Goal: Find contact information: Obtain details needed to contact an individual or organization

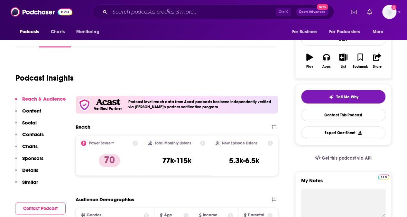
scroll to position [129, 0]
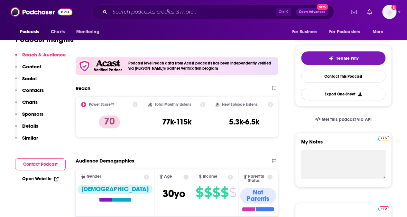
click at [37, 91] on p "Contacts" at bounding box center [33, 90] width 22 height 6
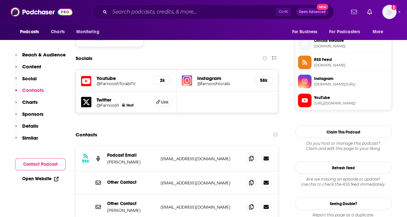
scroll to position [573, 0]
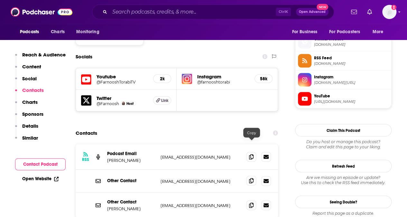
click at [252, 168] on icon at bounding box center [251, 180] width 5 height 5
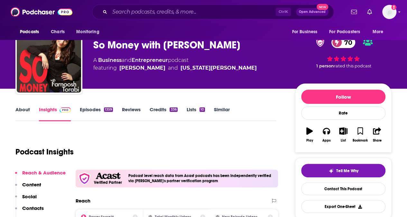
scroll to position [0, 0]
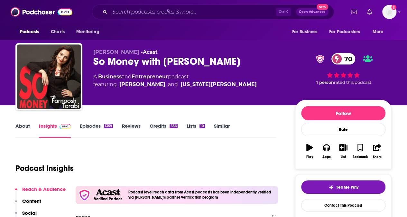
click at [97, 125] on link "Episodes 1359" at bounding box center [96, 130] width 33 height 15
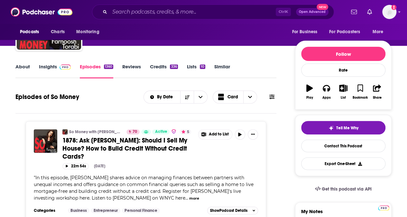
scroll to position [32, 0]
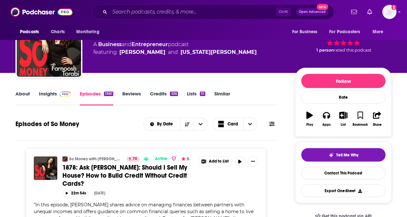
click at [17, 92] on link "About" at bounding box center [22, 97] width 14 height 15
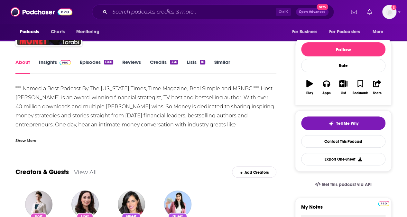
scroll to position [32, 0]
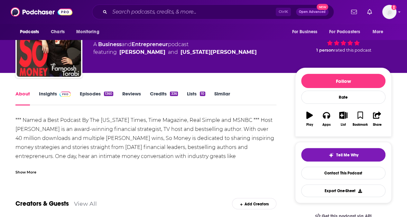
click at [49, 94] on link "Insights" at bounding box center [55, 97] width 32 height 15
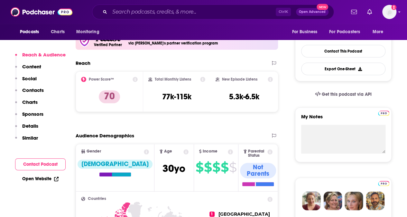
scroll to position [161, 0]
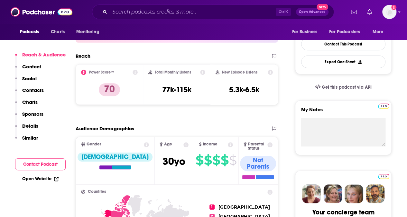
click at [41, 168] on link "Open Website" at bounding box center [40, 178] width 36 height 5
click at [129, 12] on input "Search podcasts, credits, & more..." at bounding box center [193, 12] width 166 height 10
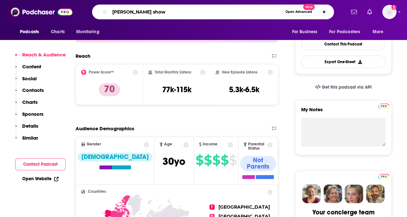
click at [115, 11] on input "[PERSON_NAME] show" at bounding box center [196, 12] width 173 height 10
type input "the [PERSON_NAME] show"
click at [244, 12] on input "the [PERSON_NAME] show" at bounding box center [196, 12] width 173 height 10
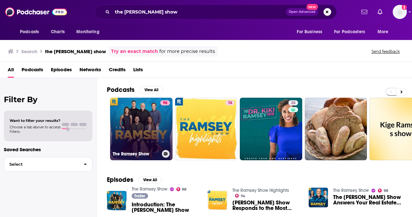
click at [140, 124] on link "98 The [PERSON_NAME] Show" at bounding box center [141, 129] width 62 height 62
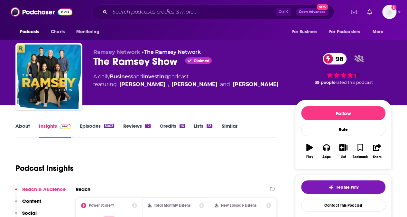
click at [94, 127] on link "Episodes 5003" at bounding box center [97, 130] width 34 height 15
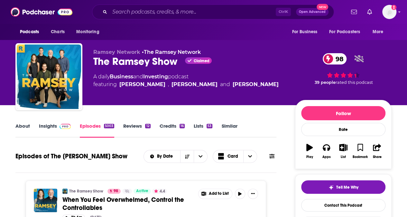
click at [40, 126] on link "Insights" at bounding box center [55, 130] width 32 height 15
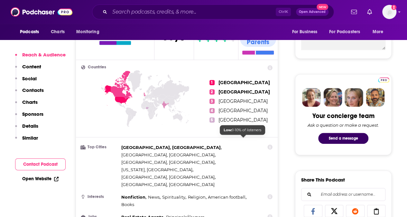
scroll to position [257, 0]
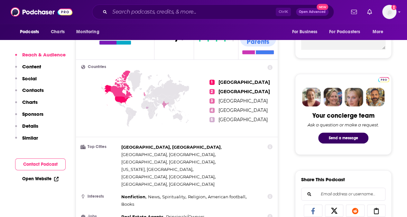
click at [36, 91] on p "Contacts" at bounding box center [33, 90] width 22 height 6
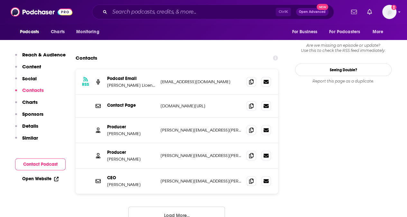
scroll to position [731, 0]
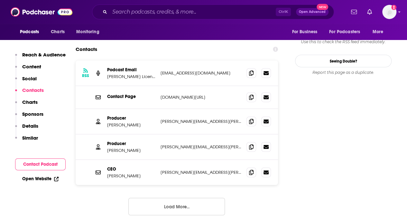
click at [44, 164] on button "Contact Podcast" at bounding box center [40, 164] width 51 height 12
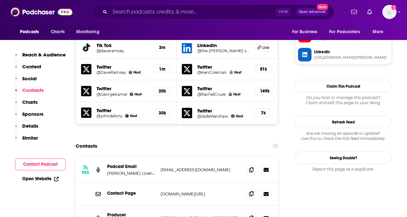
scroll to position [666, 0]
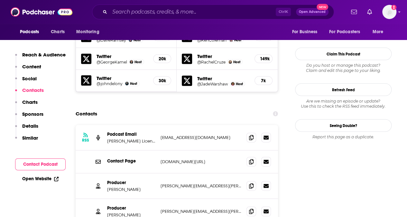
click at [36, 168] on link "Open Website" at bounding box center [40, 178] width 36 height 5
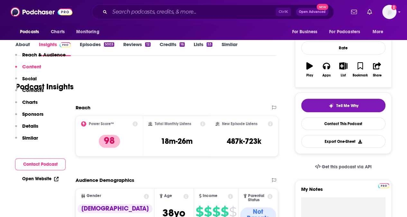
scroll to position [23, 0]
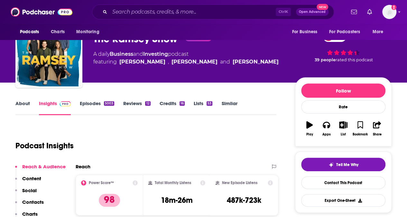
click at [95, 102] on link "Episodes 5003" at bounding box center [97, 107] width 34 height 15
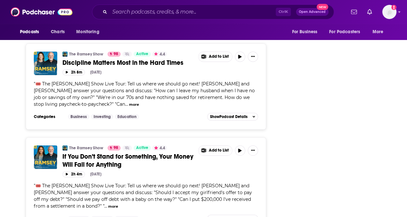
scroll to position [1223, 0]
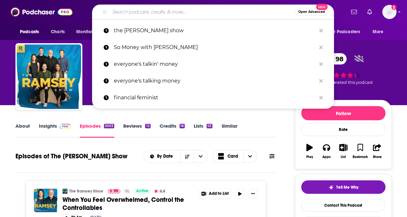
click at [123, 10] on input "Search podcasts, credits, & more..." at bounding box center [203, 12] width 186 height 10
paste input "The [PERSON_NAME] Podcast"
type input "The [PERSON_NAME] Podcast"
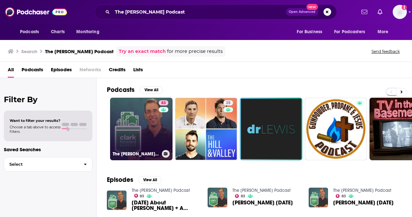
click at [136, 127] on link "83 The [PERSON_NAME] Podcast" at bounding box center [141, 129] width 62 height 62
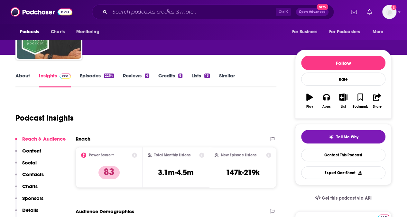
scroll to position [32, 0]
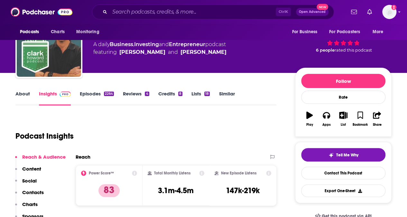
click at [93, 95] on link "Episodes 2264" at bounding box center [97, 97] width 34 height 15
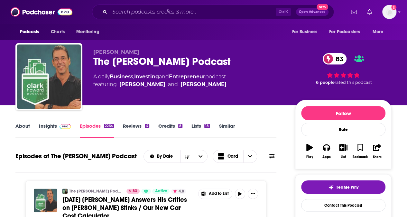
click at [48, 124] on link "Insights" at bounding box center [55, 130] width 32 height 15
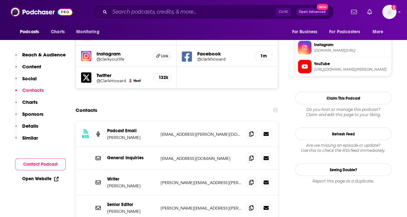
scroll to position [579, 0]
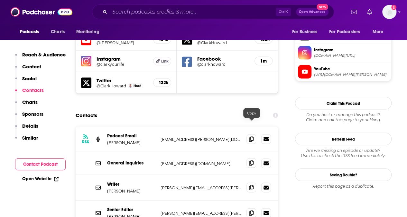
click at [253, 160] on icon at bounding box center [251, 162] width 5 height 5
